Goal: Check status: Check status

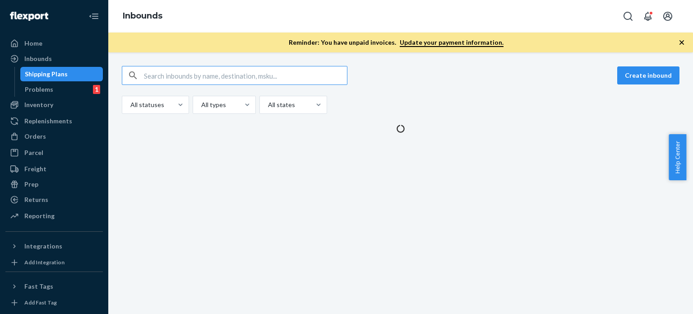
click at [682, 42] on icon "button" at bounding box center [682, 42] width 5 height 5
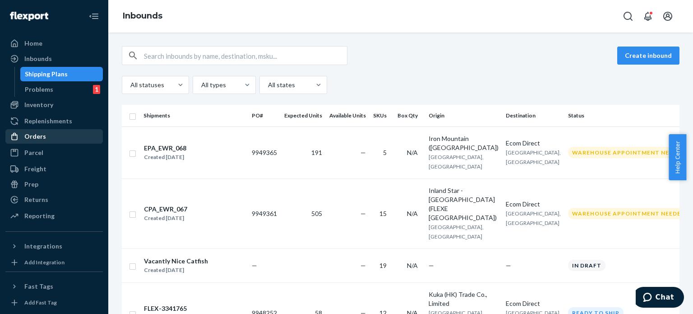
click at [45, 135] on div "Orders" at bounding box center [54, 136] width 96 height 13
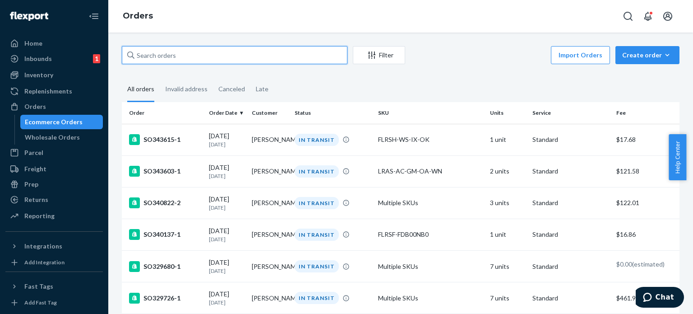
paste input "136942605"
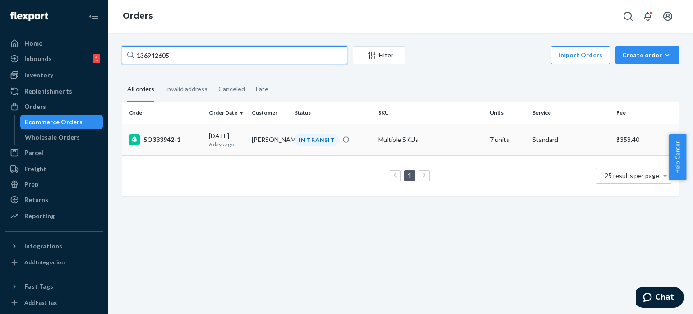
type input "136942605"
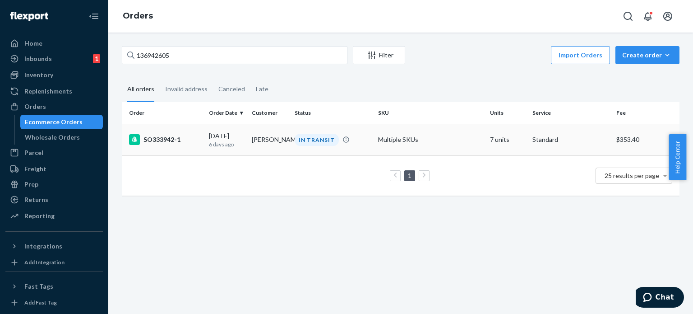
click at [171, 144] on div "SO333942-1" at bounding box center [165, 139] width 73 height 11
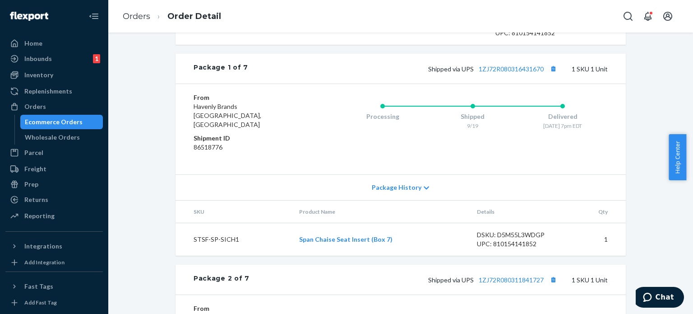
scroll to position [541, 0]
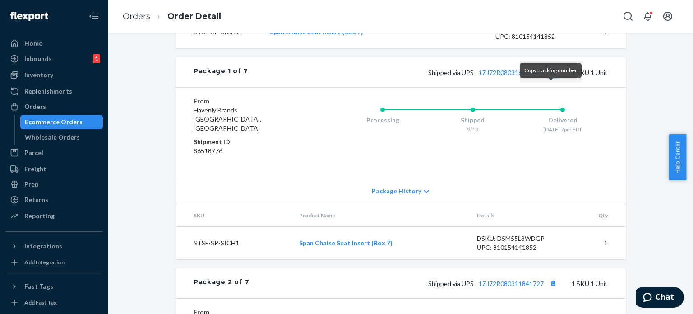
click at [551, 78] on button "Copy tracking number" at bounding box center [553, 72] width 12 height 12
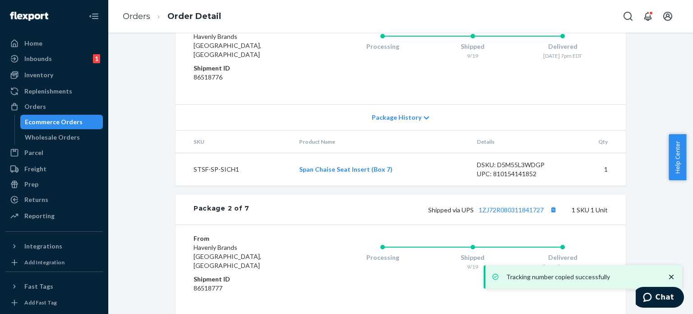
scroll to position [677, 0]
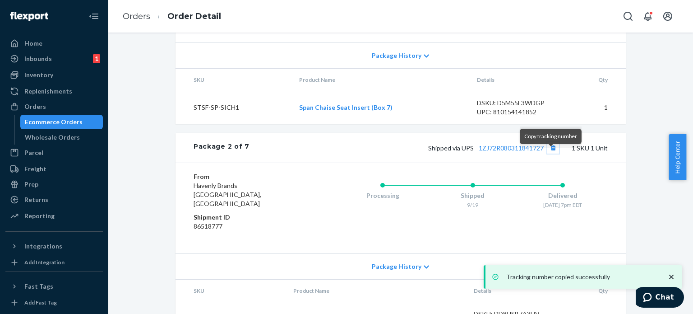
drag, startPoint x: 551, startPoint y: 153, endPoint x: 662, endPoint y: 112, distance: 118.8
click at [551, 153] on button "Copy tracking number" at bounding box center [553, 148] width 12 height 12
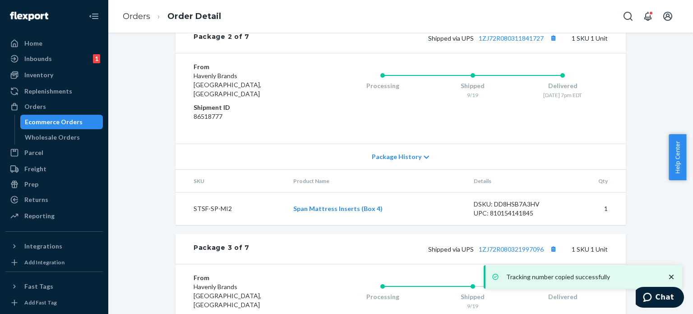
scroll to position [857, 0]
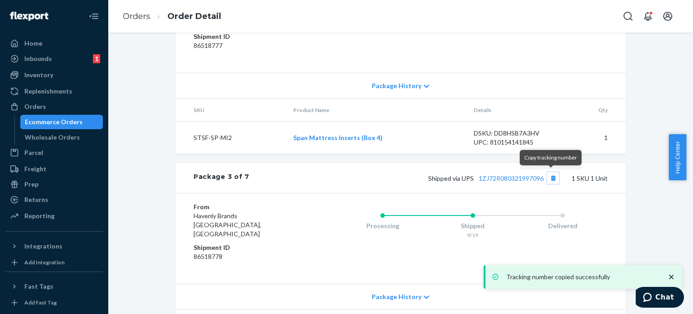
drag, startPoint x: 549, startPoint y: 177, endPoint x: 590, endPoint y: 157, distance: 46.2
click at [549, 177] on button "Copy tracking number" at bounding box center [553, 178] width 12 height 12
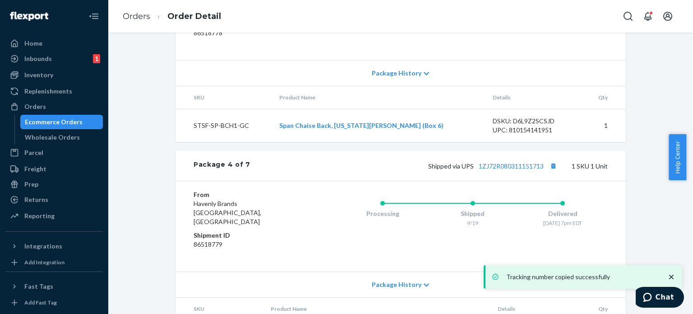
scroll to position [1083, 0]
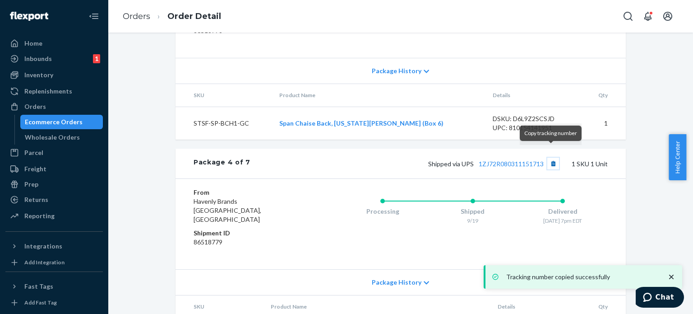
click at [550, 157] on button "Copy tracking number" at bounding box center [553, 163] width 12 height 12
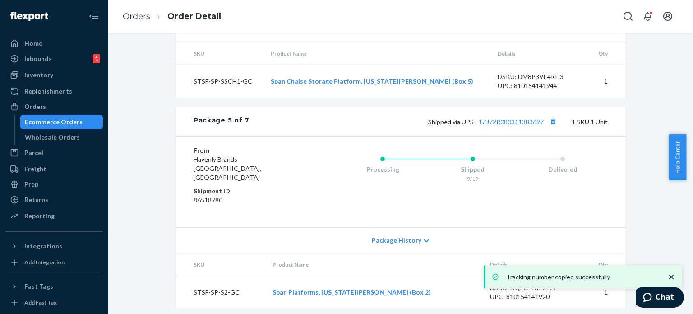
scroll to position [1354, 0]
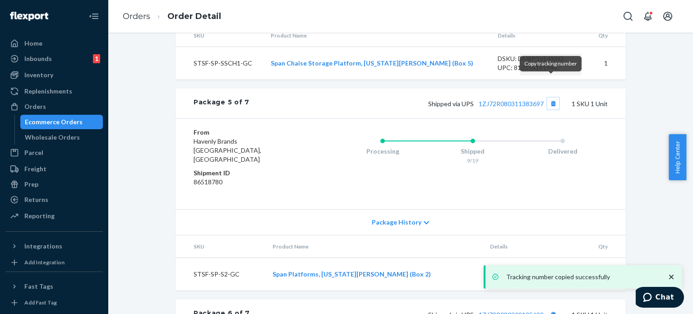
drag, startPoint x: 551, startPoint y: 82, endPoint x: 561, endPoint y: 82, distance: 9.9
click at [551, 97] on button "Copy tracking number" at bounding box center [553, 103] width 12 height 12
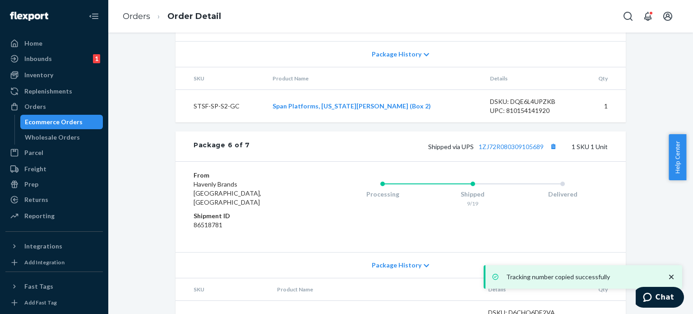
scroll to position [1534, 0]
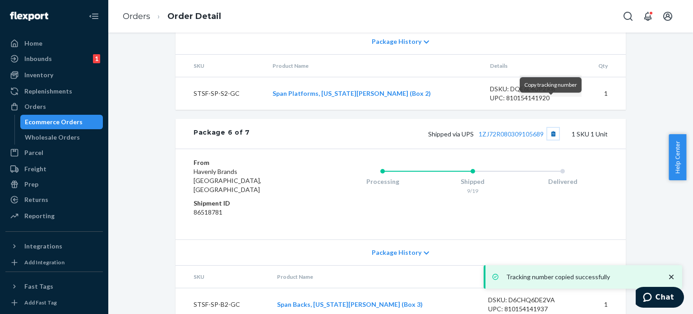
click at [552, 128] on button "Copy tracking number" at bounding box center [553, 134] width 12 height 12
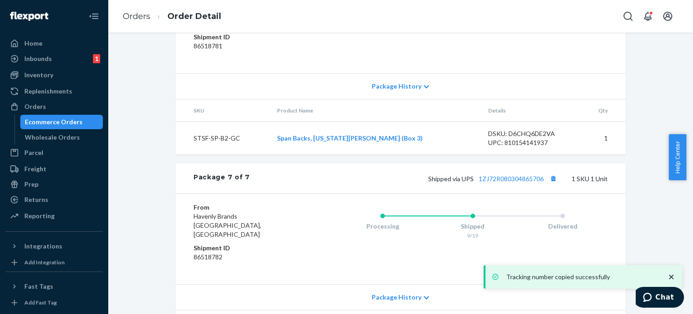
scroll to position [1714, 0]
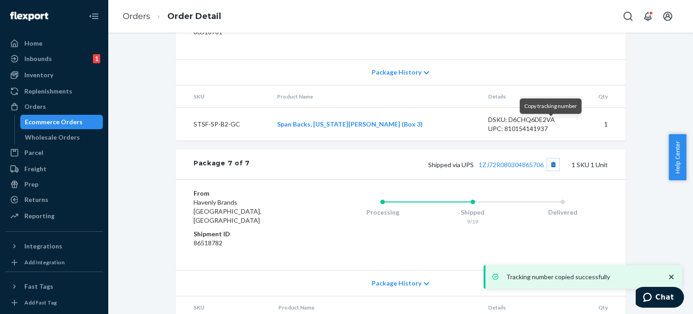
click at [551, 158] on button "Copy tracking number" at bounding box center [553, 164] width 12 height 12
